Goal: Entertainment & Leisure: Consume media (video, audio)

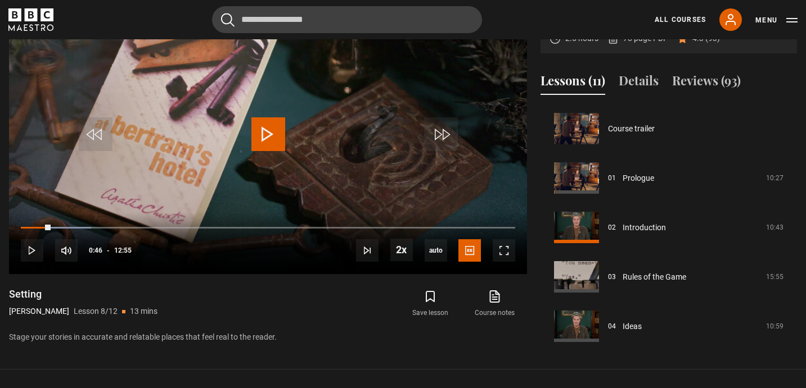
scroll to position [400, 0]
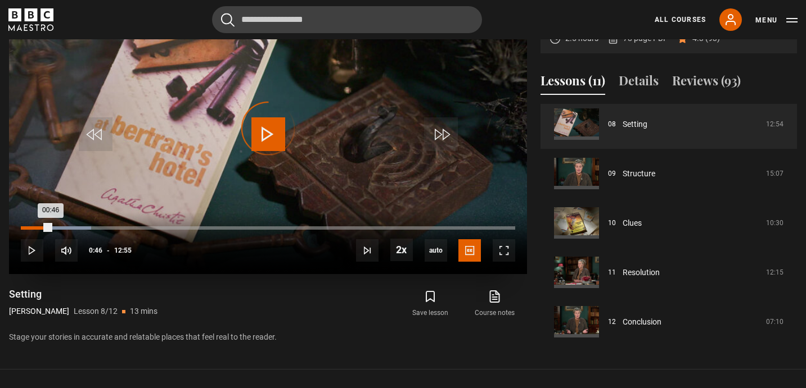
click at [30, 228] on div "00:14" at bounding box center [31, 228] width 2 height 3
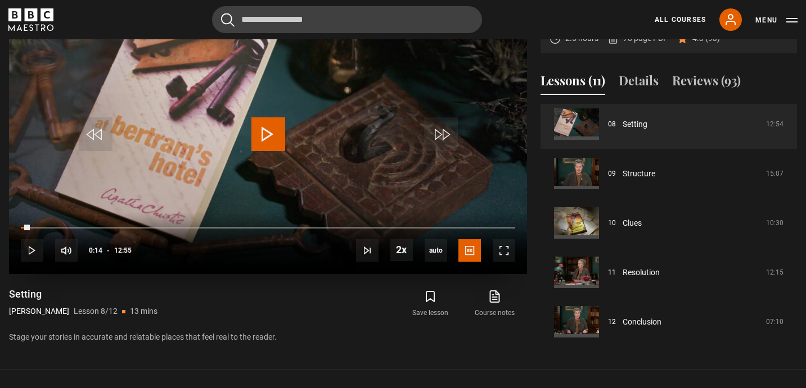
click at [266, 138] on video-js "and we know what kind of plot we would like. Video Player is loading. Play Less…" at bounding box center [268, 128] width 518 height 291
click at [272, 137] on span "Video Player" at bounding box center [268, 134] width 34 height 34
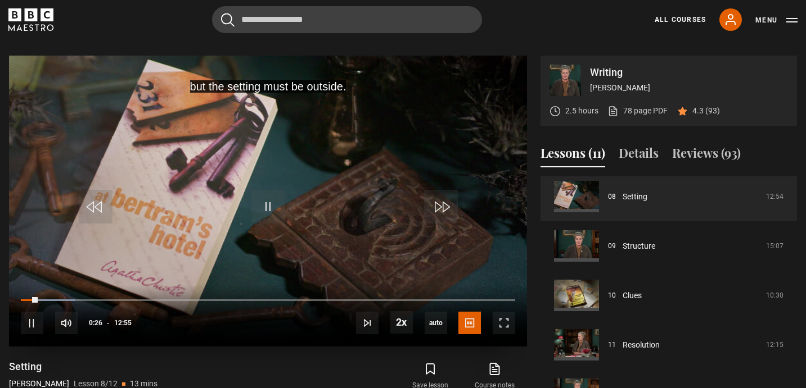
scroll to position [440, 0]
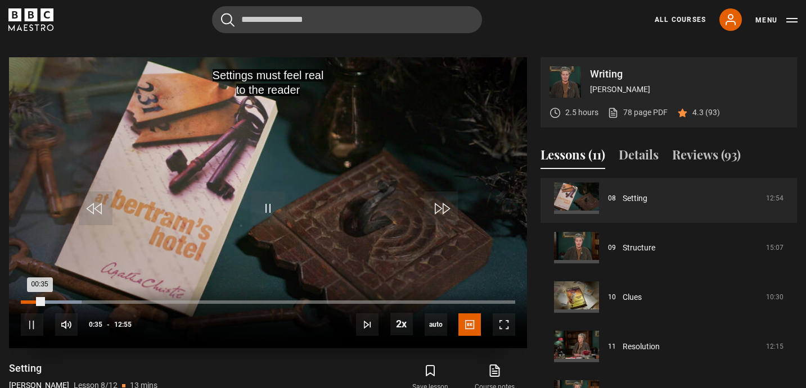
click at [27, 303] on div "00:35" at bounding box center [32, 302] width 22 height 3
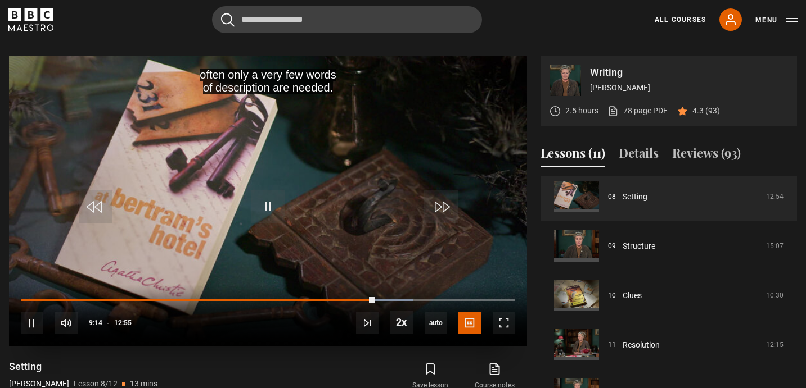
scroll to position [436, 0]
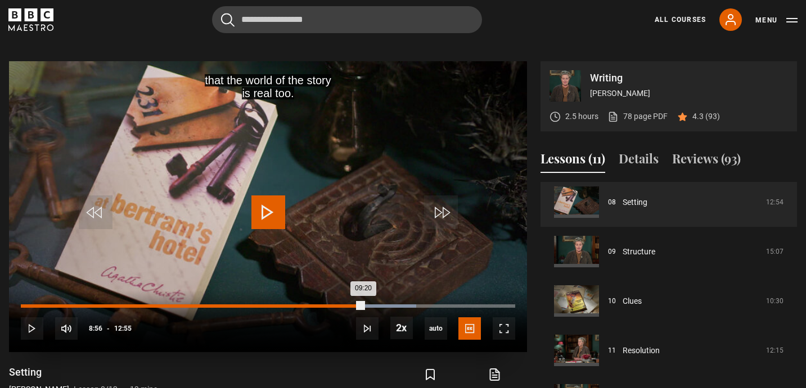
click at [363, 306] on div "09:20" at bounding box center [192, 306] width 342 height 3
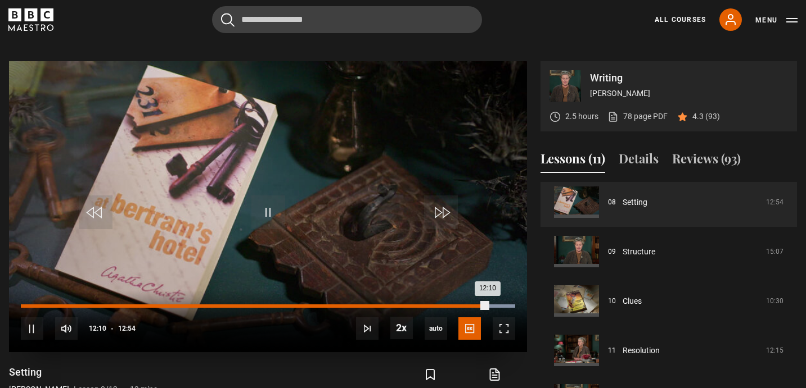
click at [454, 305] on div "12:10" at bounding box center [254, 306] width 467 height 3
click at [488, 313] on div "Loaded : 100.00% 12:13 12:54" at bounding box center [268, 312] width 494 height 2
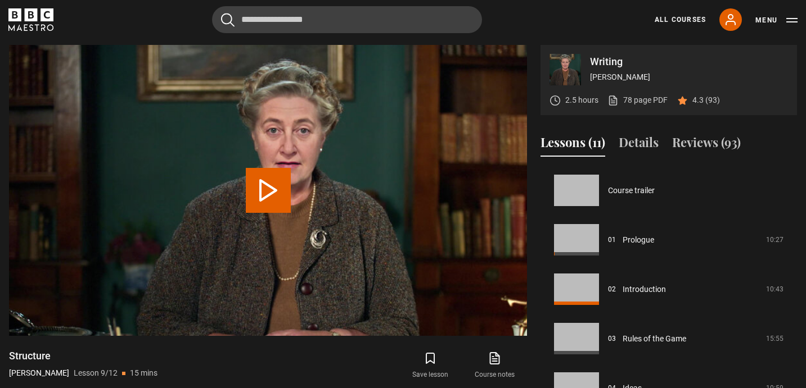
scroll to position [396, 0]
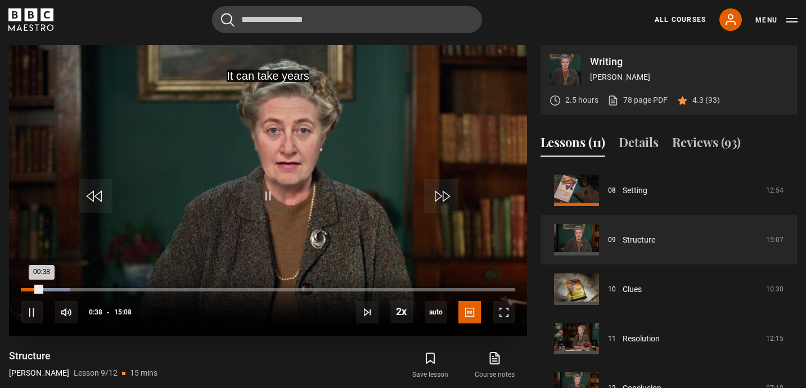
click at [28, 289] on div "00:38" at bounding box center [31, 289] width 21 height 3
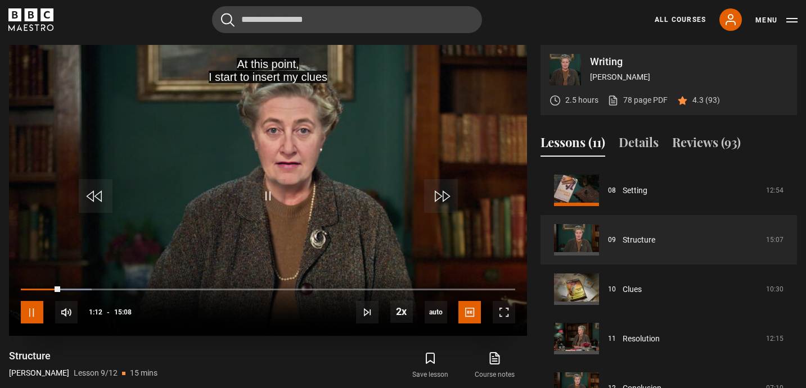
click at [32, 308] on span "Video Player" at bounding box center [32, 312] width 22 height 22
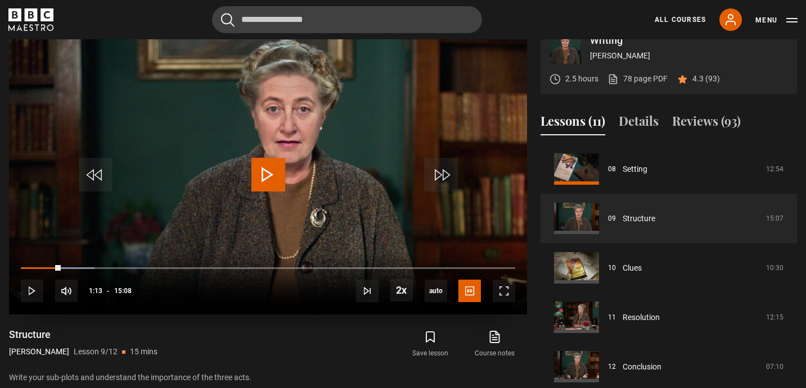
scroll to position [469, 0]
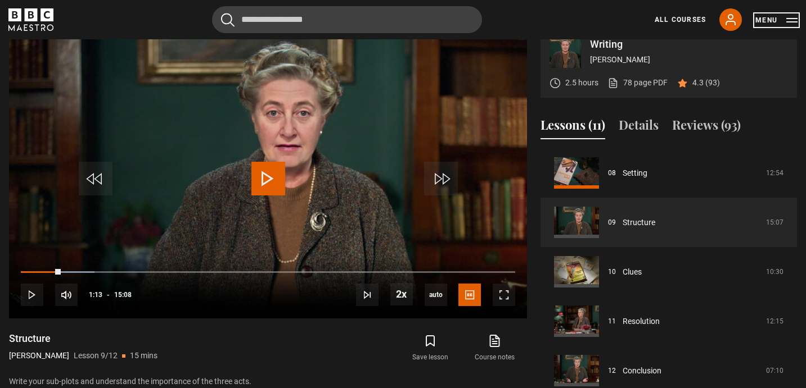
click at [790, 20] on button "Menu" at bounding box center [776, 20] width 42 height 11
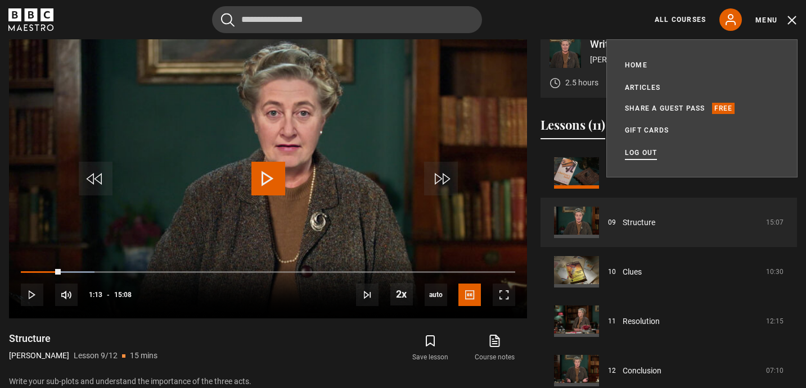
click at [635, 152] on link "Log out" at bounding box center [641, 152] width 32 height 11
